Goal: Task Accomplishment & Management: Manage account settings

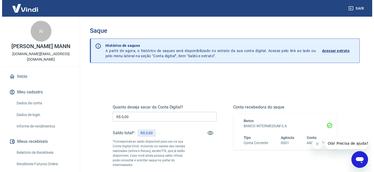
scroll to position [37, 0]
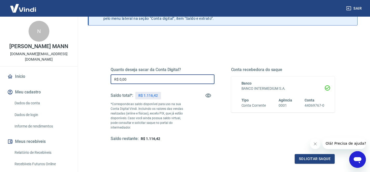
click at [168, 78] on input "R$ 0,00" at bounding box center [163, 79] width 104 height 10
type input "R$ 1.100,00"
click at [317, 154] on button "Solicitar saque" at bounding box center [315, 159] width 40 height 10
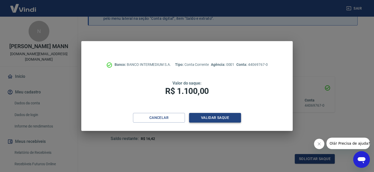
click at [213, 122] on button "Validar saque" at bounding box center [215, 118] width 52 height 10
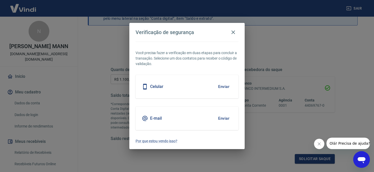
drag, startPoint x: 160, startPoint y: 86, endPoint x: 182, endPoint y: 86, distance: 22.6
click at [161, 86] on h5 "Celular" at bounding box center [156, 86] width 13 height 5
click at [225, 85] on button "Enviar" at bounding box center [223, 86] width 17 height 11
click at [218, 87] on button "Enviar" at bounding box center [223, 86] width 17 height 11
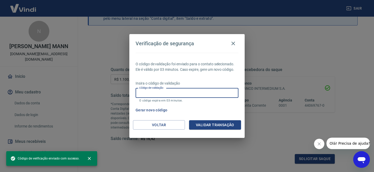
click at [187, 94] on input "Código de validação" at bounding box center [187, 93] width 103 height 10
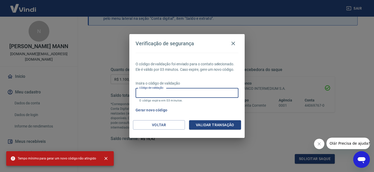
click at [170, 93] on input "Código de validação" at bounding box center [187, 93] width 103 height 10
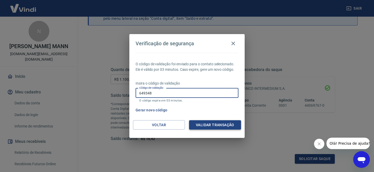
type input "649348"
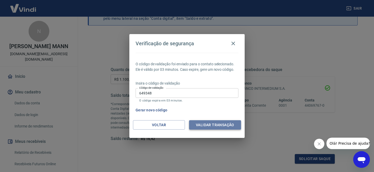
click at [220, 128] on button "Validar transação" at bounding box center [215, 125] width 52 height 10
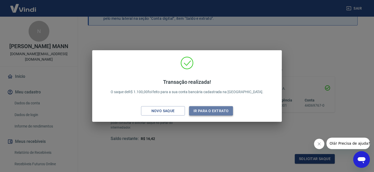
click at [215, 112] on button "Ir para o extrato" at bounding box center [211, 111] width 44 height 10
